Goal: Complete application form

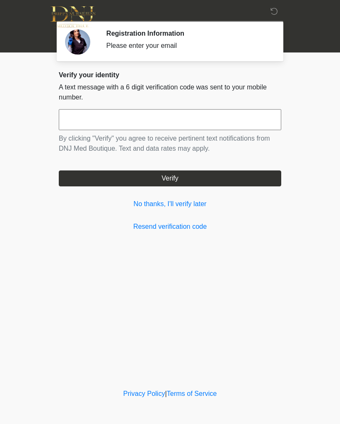
click at [198, 224] on link "Resend verification code" at bounding box center [170, 227] width 223 height 10
click at [192, 202] on link "No thanks, I'll verify later" at bounding box center [170, 204] width 223 height 10
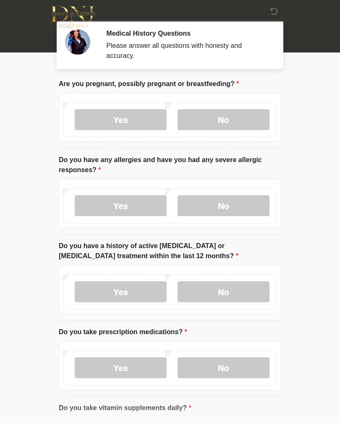
click at [222, 111] on label "No" at bounding box center [224, 119] width 92 height 21
click at [237, 203] on label "No" at bounding box center [224, 205] width 92 height 21
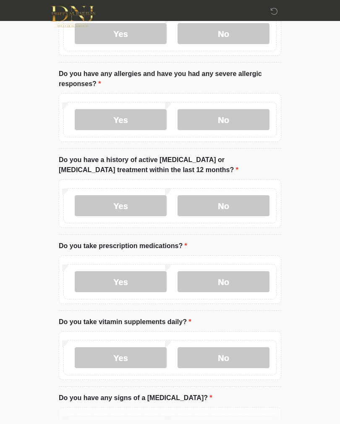
scroll to position [86, 0]
click at [235, 204] on label "No" at bounding box center [224, 205] width 92 height 21
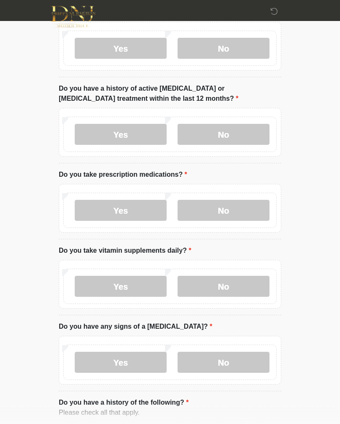
scroll to position [158, 0]
click at [239, 207] on label "No" at bounding box center [224, 210] width 92 height 21
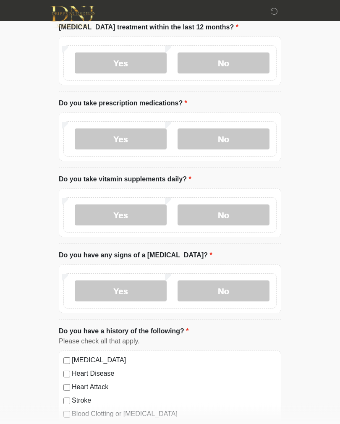
scroll to position [229, 0]
click at [134, 213] on label "Yes" at bounding box center [121, 215] width 92 height 21
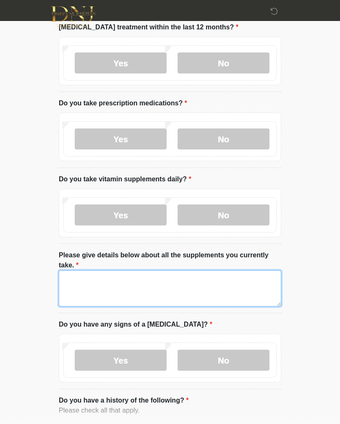
click at [96, 287] on textarea "Please give details below about all the supplements you currently take." at bounding box center [170, 289] width 223 height 36
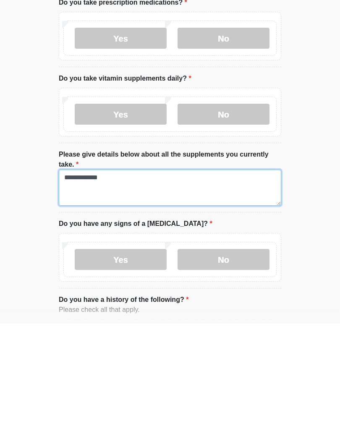
type textarea "**********"
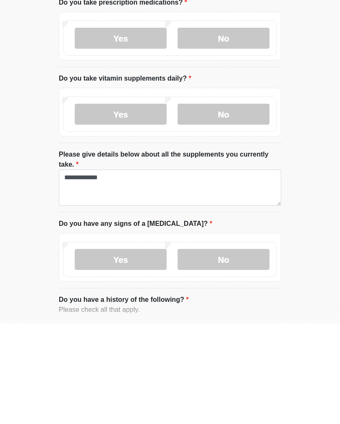
click at [238, 350] on label "No" at bounding box center [224, 360] width 92 height 21
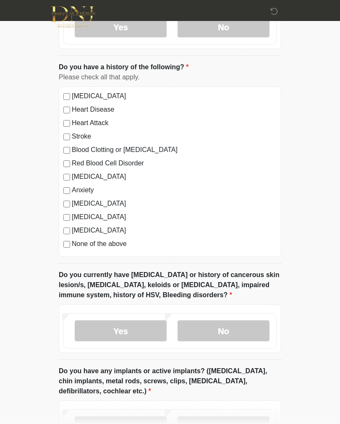
scroll to position [567, 0]
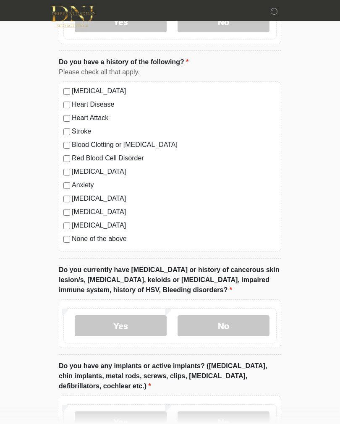
click at [246, 318] on label "No" at bounding box center [224, 326] width 92 height 21
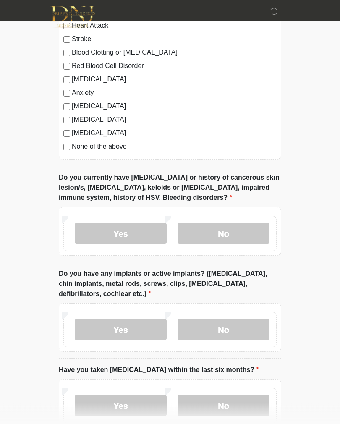
click at [246, 326] on label "No" at bounding box center [224, 330] width 92 height 21
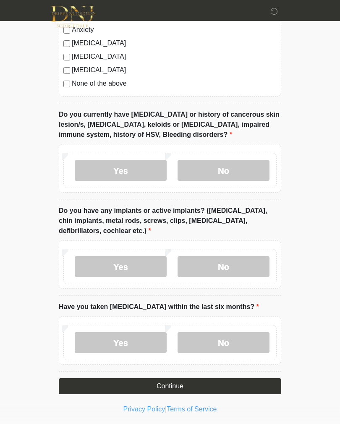
scroll to position [724, 0]
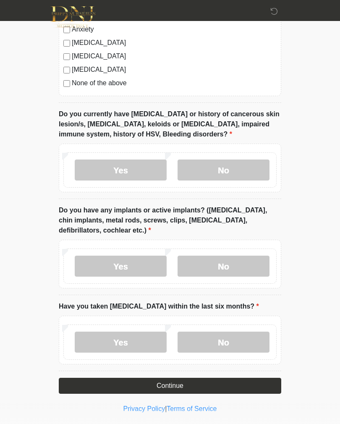
click at [240, 339] on label "No" at bounding box center [224, 342] width 92 height 21
click at [248, 384] on button "Continue" at bounding box center [170, 386] width 223 height 16
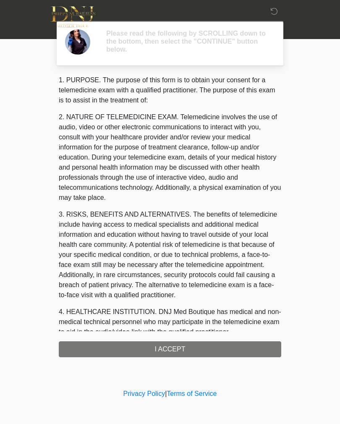
scroll to position [0, 0]
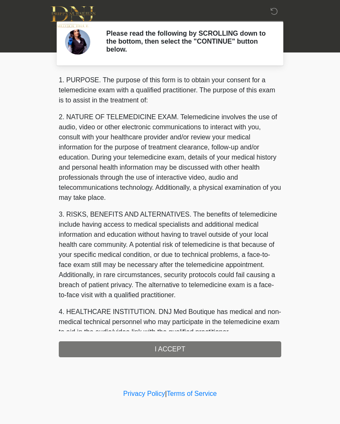
click at [229, 348] on div "1. PURPOSE. The purpose of this form is to obtain your consent for a telemedici…" at bounding box center [170, 216] width 223 height 282
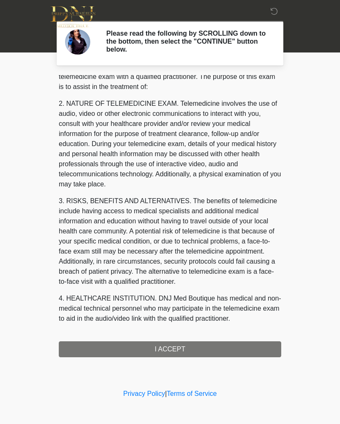
click at [192, 343] on div "1. PURPOSE. The purpose of this form is to obtain your consent for a telemedici…" at bounding box center [170, 216] width 223 height 282
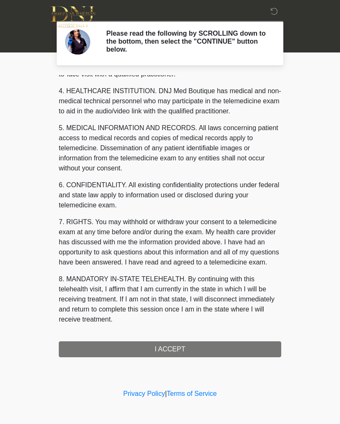
scroll to position [231, 0]
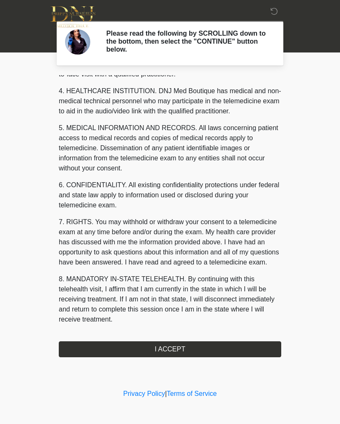
click at [182, 347] on button "I ACCEPT" at bounding box center [170, 350] width 223 height 16
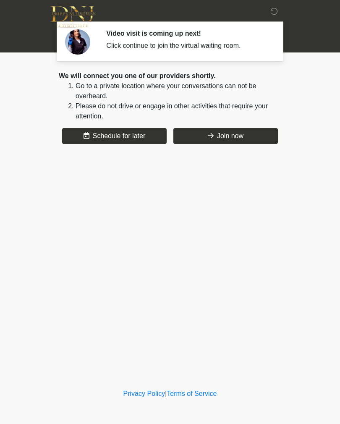
click at [245, 135] on button "Join now" at bounding box center [226, 136] width 105 height 16
